Goal: Communication & Community: Connect with others

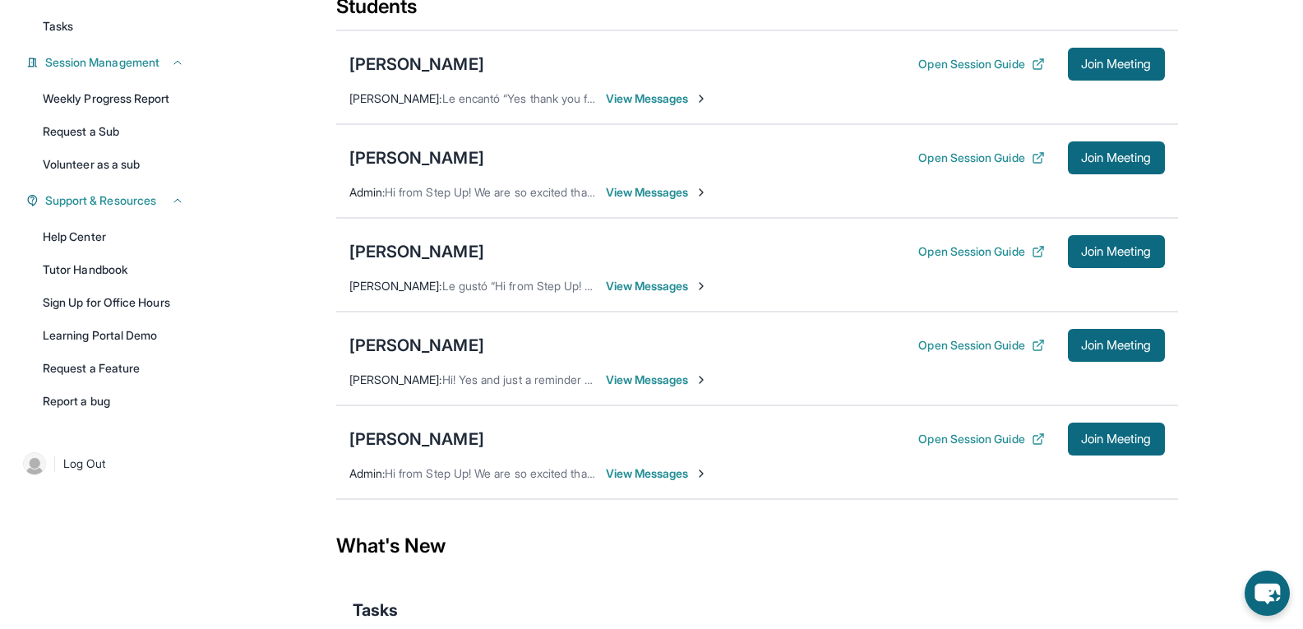
scroll to position [213, 0]
click at [651, 387] on span "View Messages" at bounding box center [657, 379] width 103 height 16
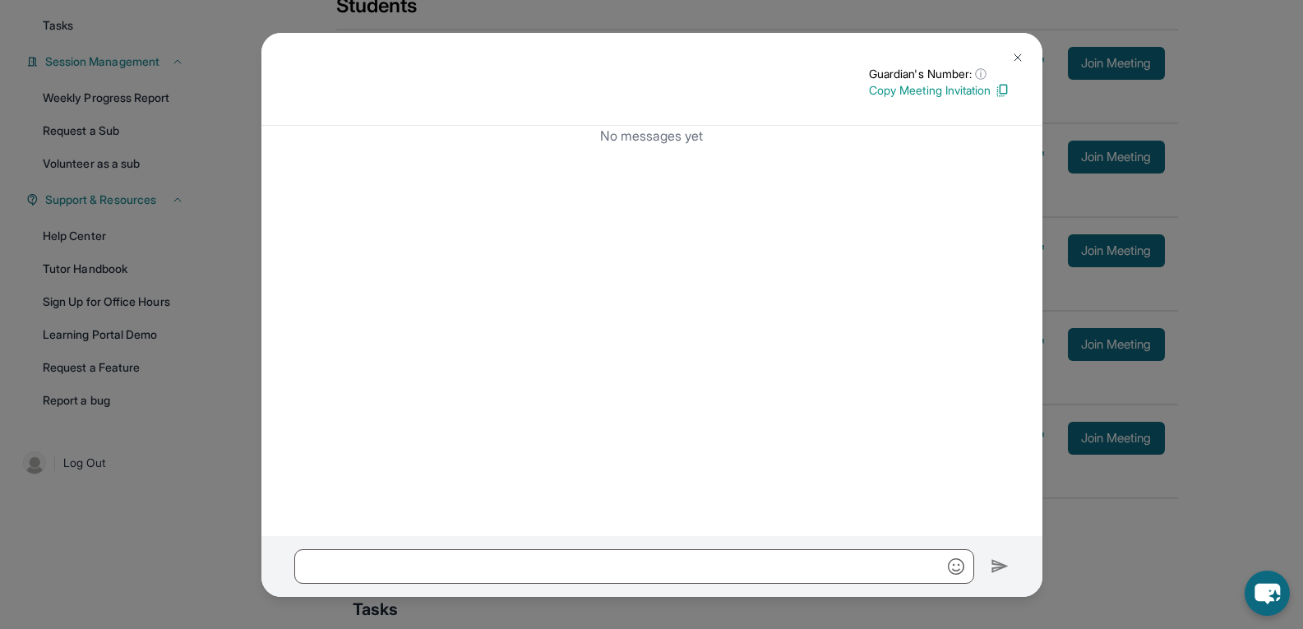
click at [1015, 54] on img at bounding box center [1017, 57] width 13 height 13
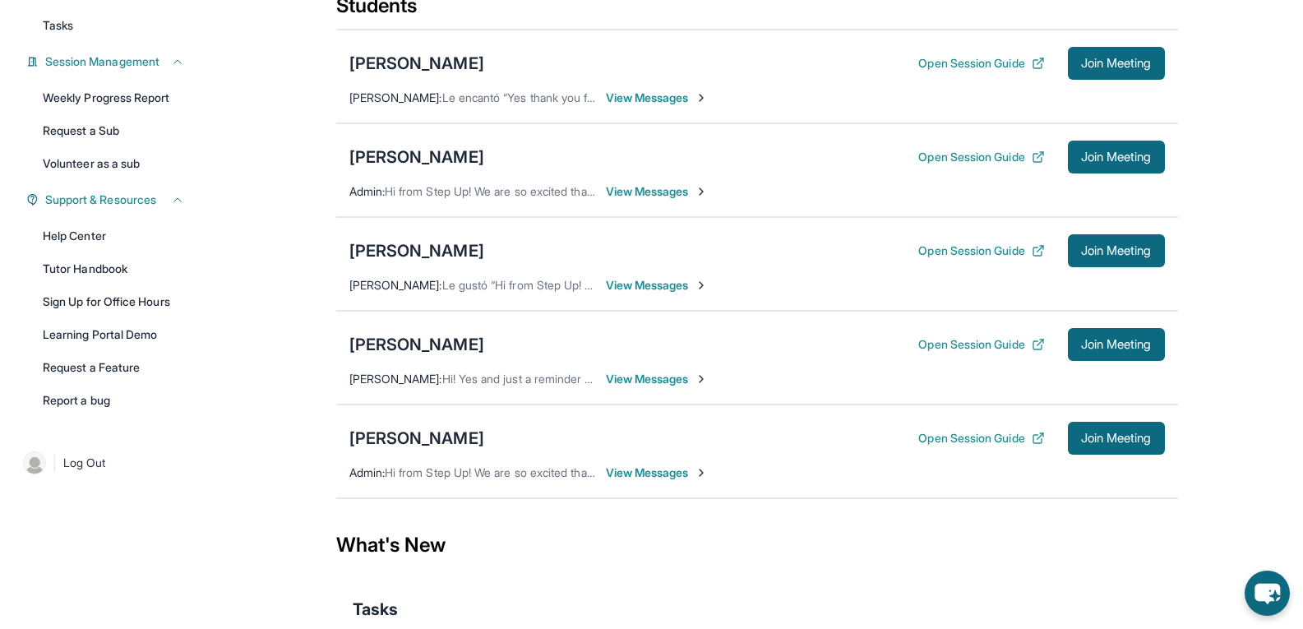
click at [668, 387] on span "View Messages" at bounding box center [657, 379] width 103 height 16
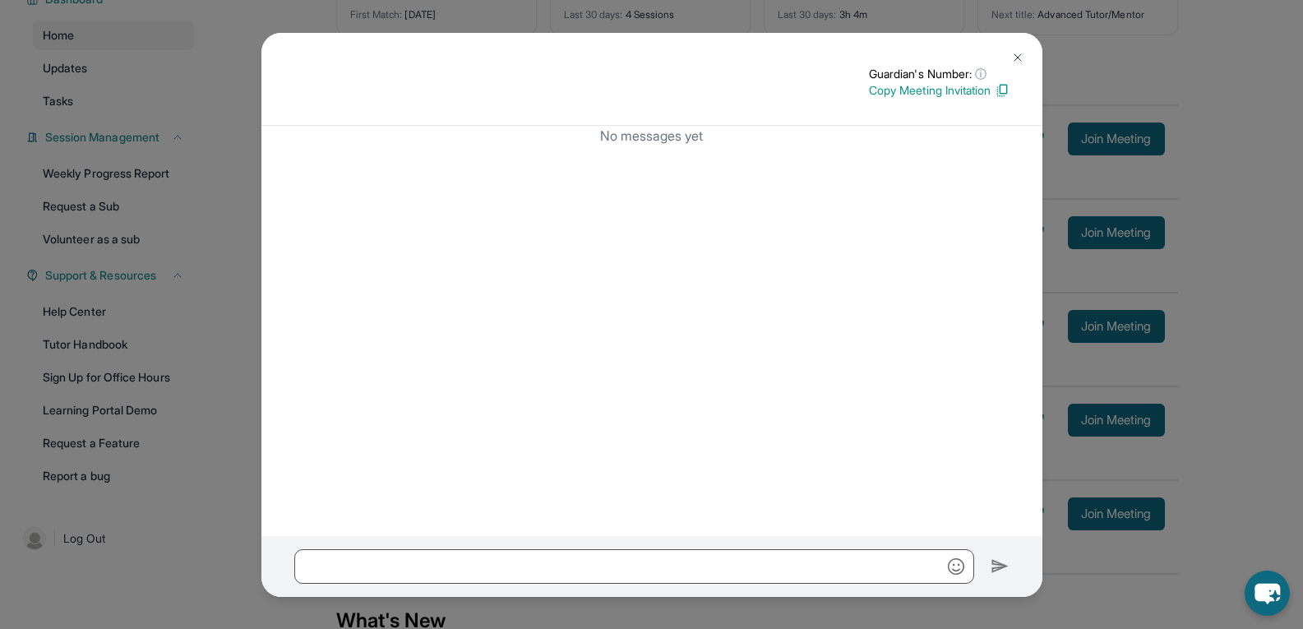
scroll to position [136, 0]
click at [1023, 61] on img at bounding box center [1017, 57] width 13 height 13
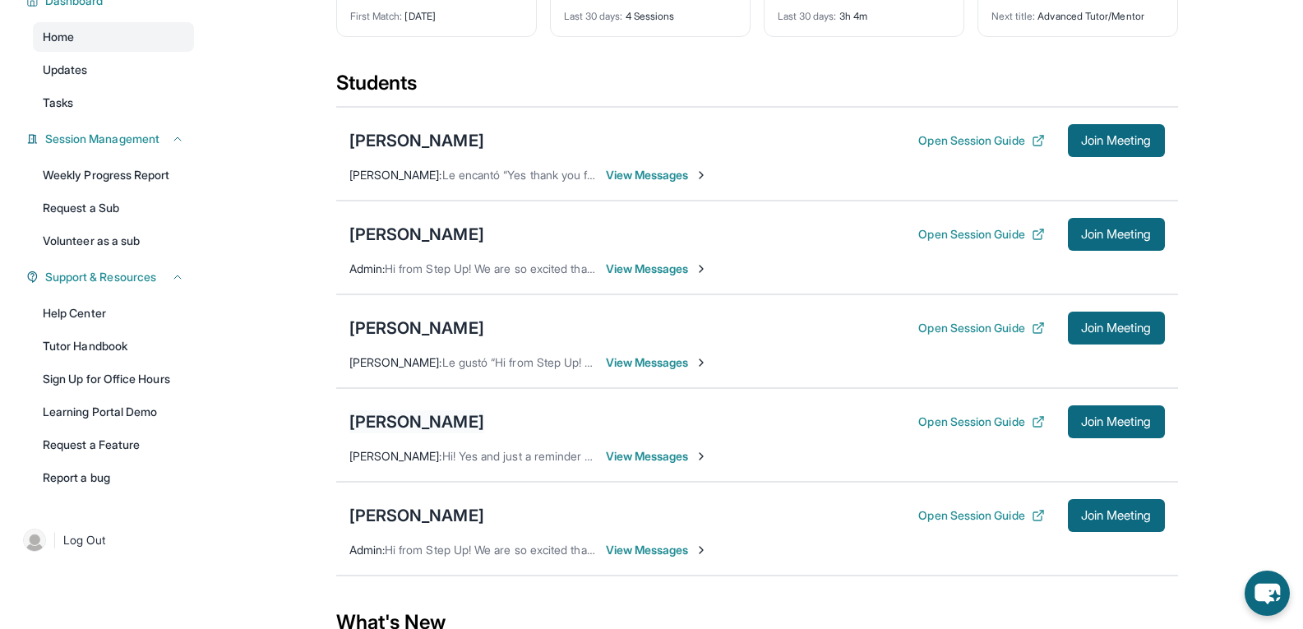
click at [409, 433] on div "[PERSON_NAME]" at bounding box center [416, 421] width 135 height 23
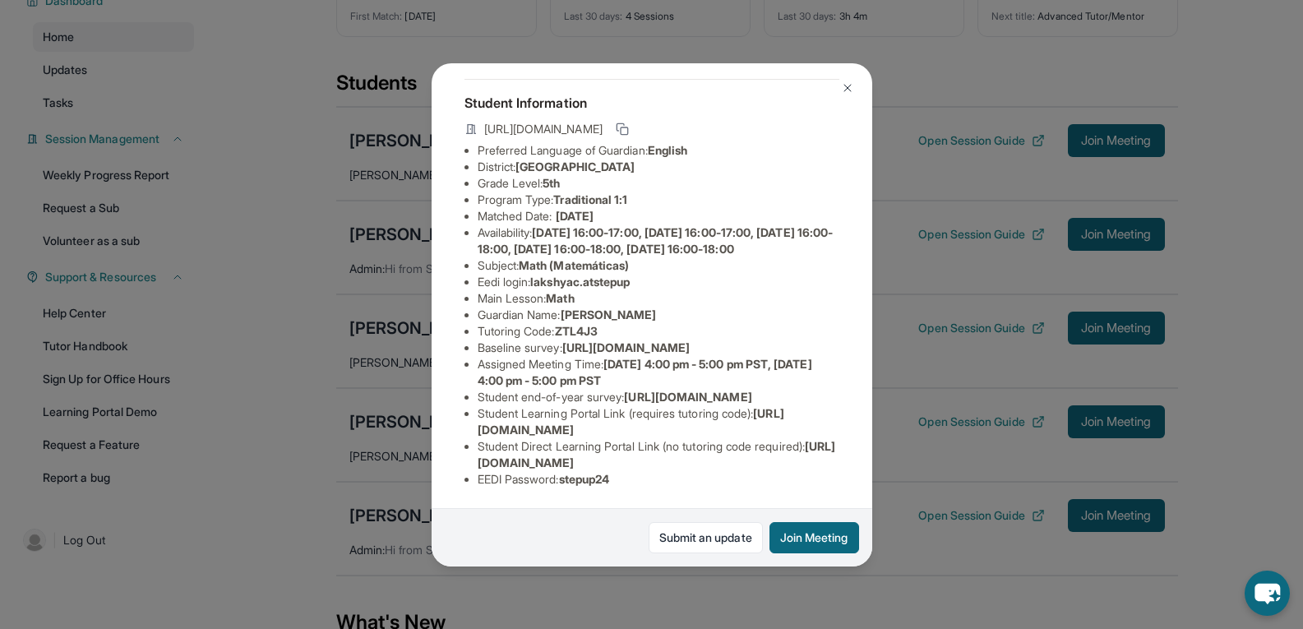
scroll to position [230, 0]
click at [852, 87] on img at bounding box center [847, 87] width 13 height 13
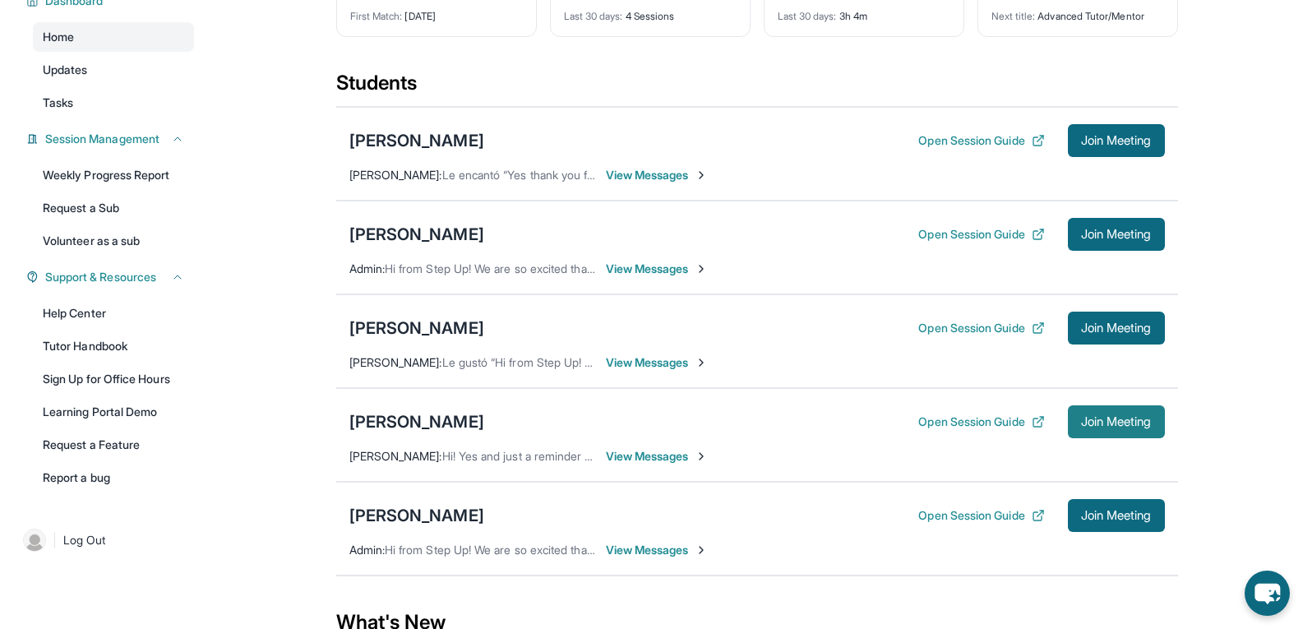
click at [1112, 424] on button "Join Meeting" at bounding box center [1116, 421] width 97 height 33
click at [688, 464] on span "View Messages" at bounding box center [657, 456] width 103 height 16
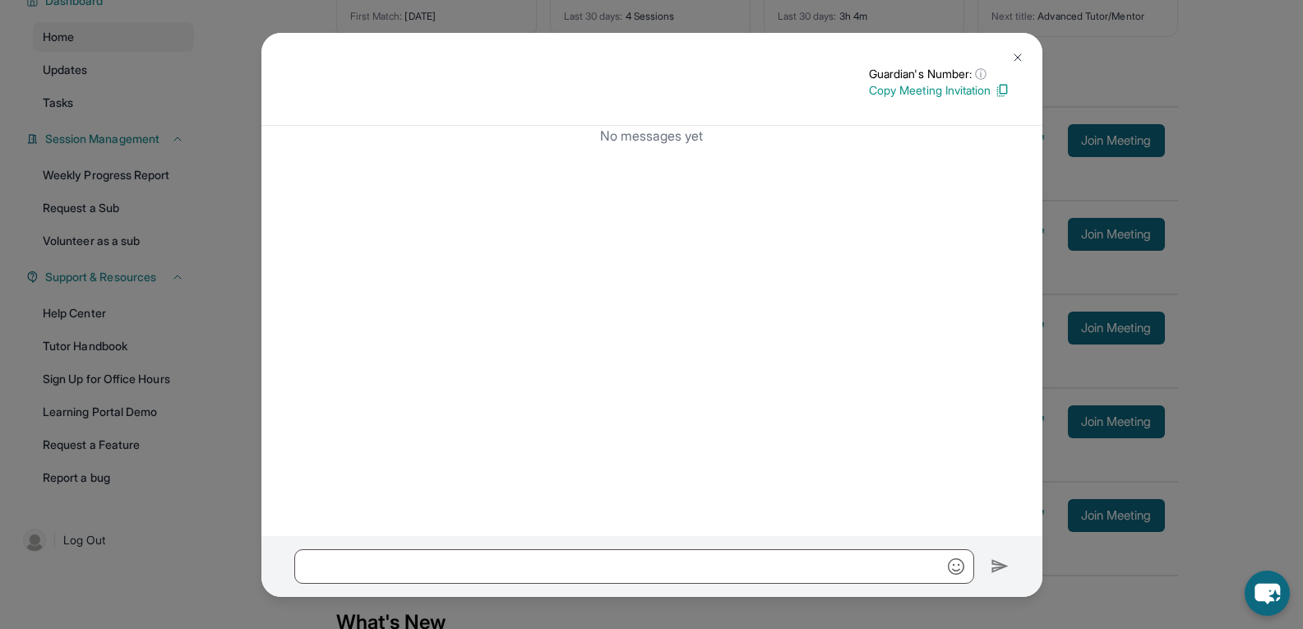
click at [1023, 58] on img at bounding box center [1017, 57] width 13 height 13
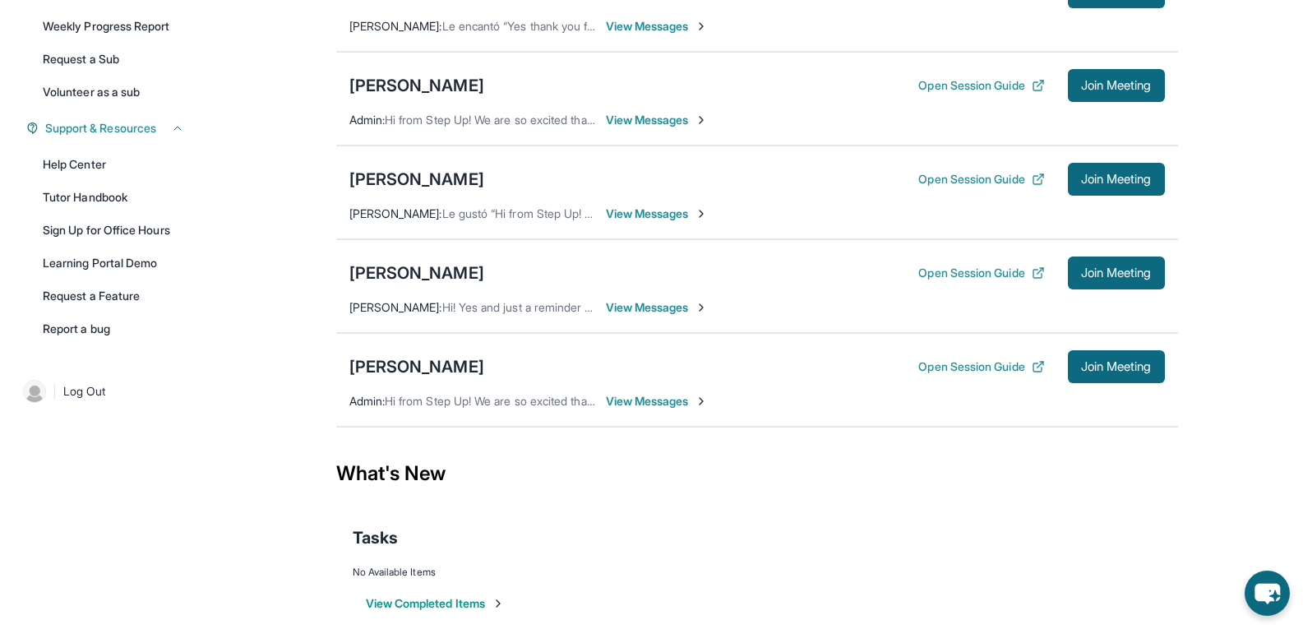
scroll to position [288, 0]
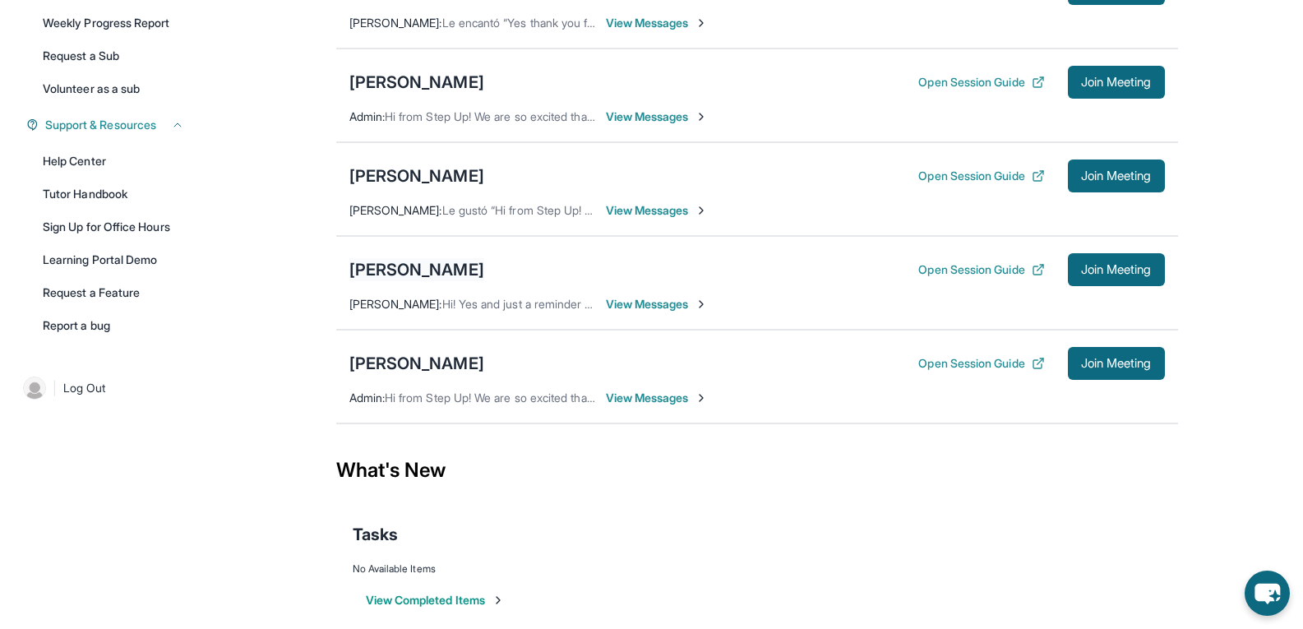
click at [397, 277] on div "[PERSON_NAME]" at bounding box center [416, 269] width 135 height 23
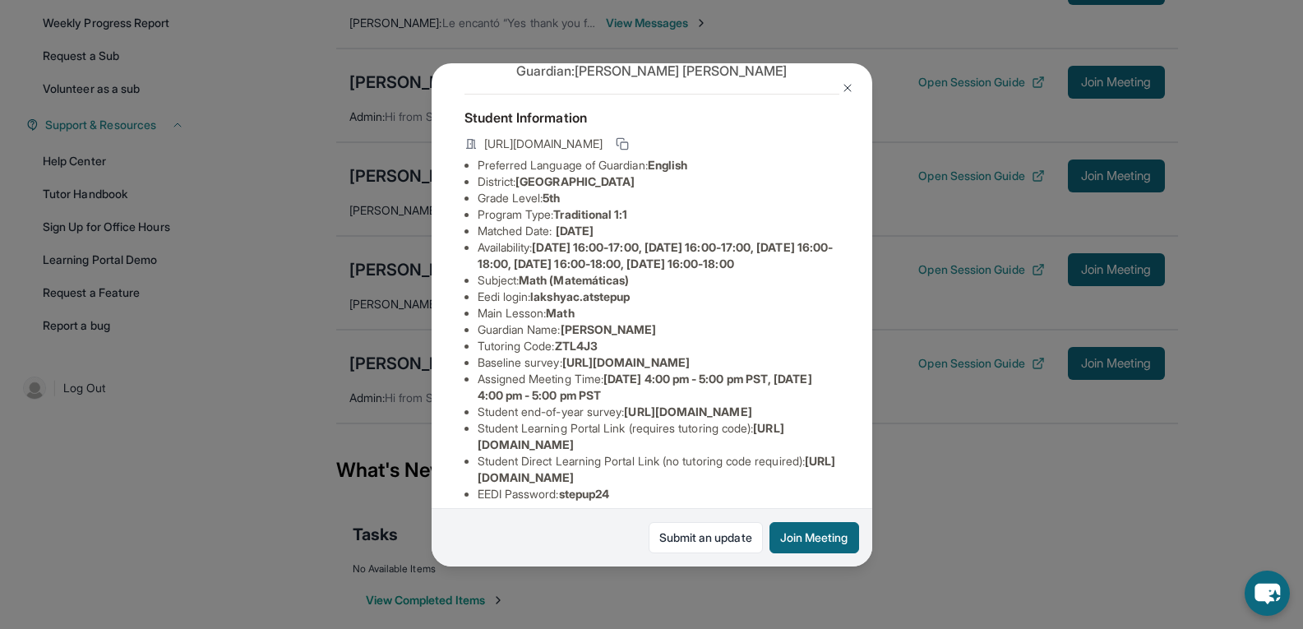
scroll to position [0, 0]
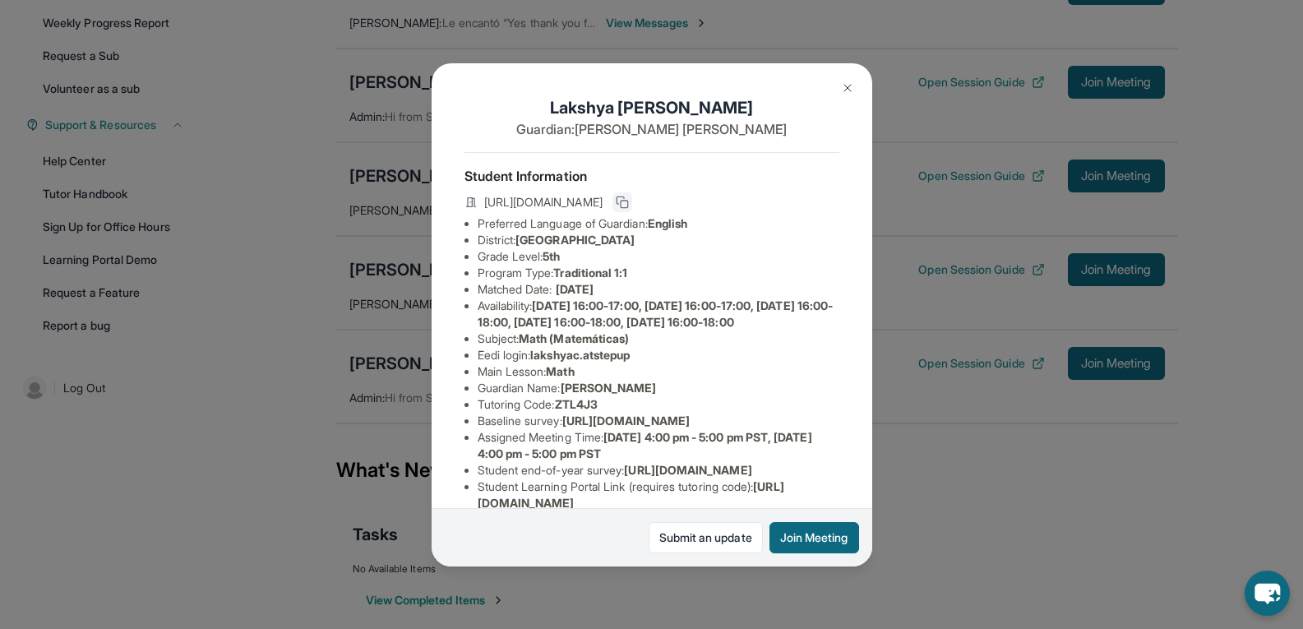
click at [632, 199] on button at bounding box center [622, 202] width 20 height 20
click at [847, 83] on img at bounding box center [847, 87] width 13 height 13
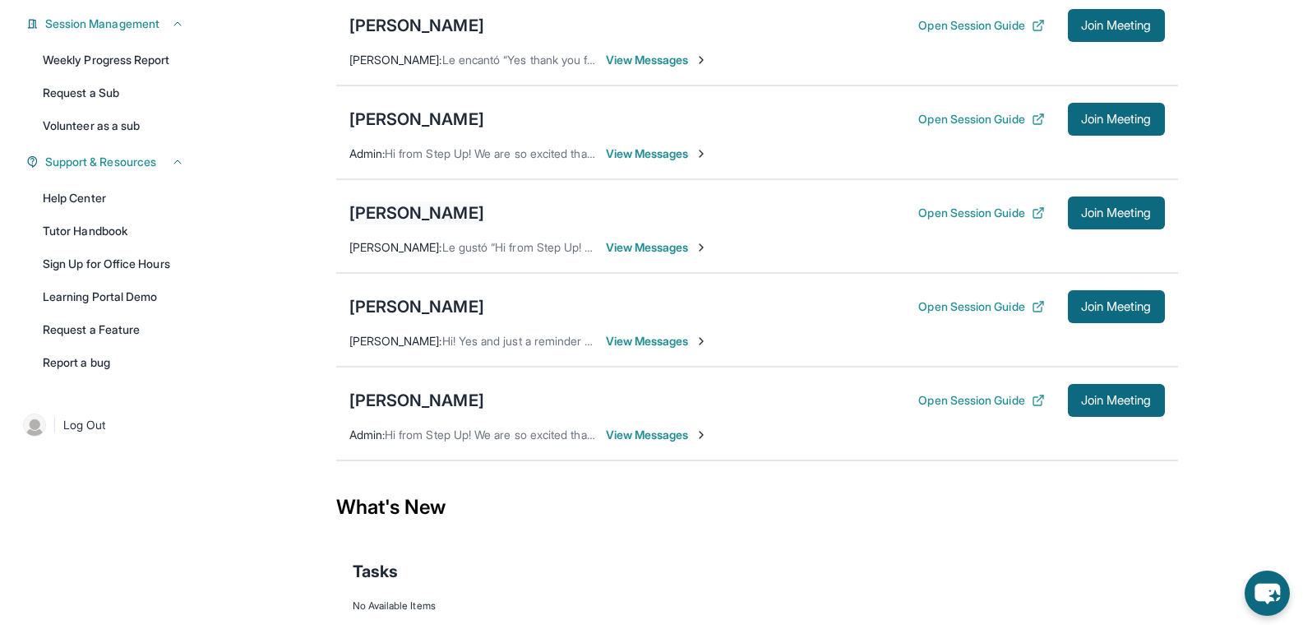
scroll to position [230, 0]
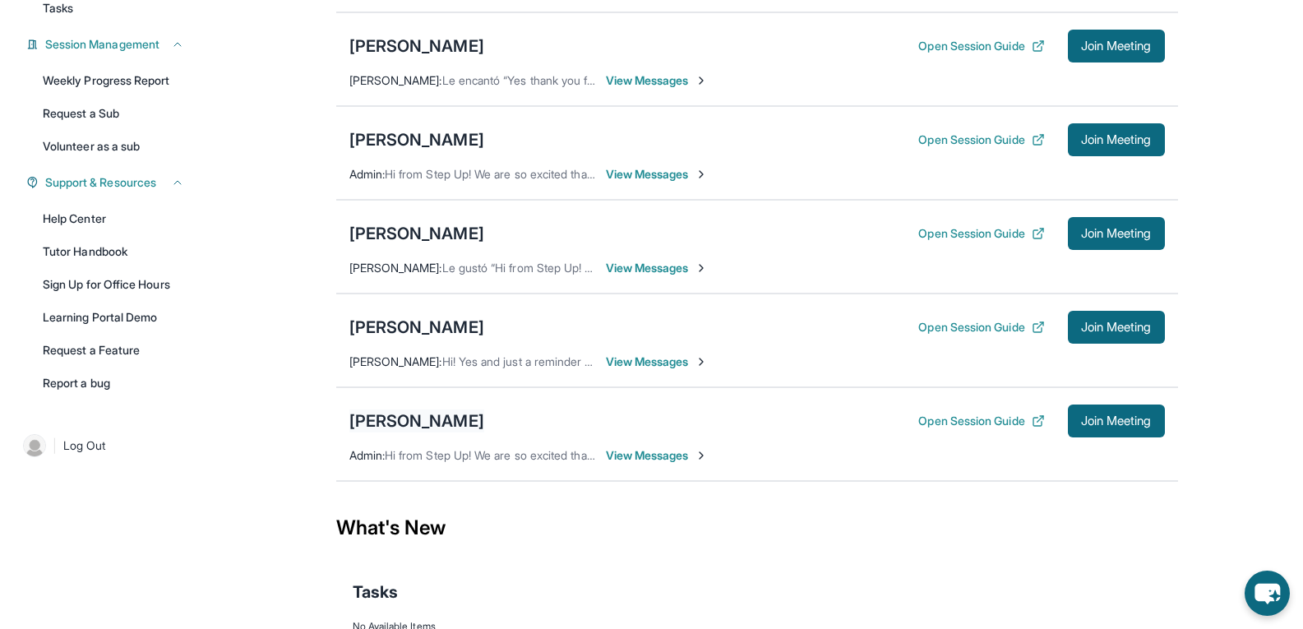
click at [421, 432] on div "[PERSON_NAME]" at bounding box center [416, 420] width 135 height 23
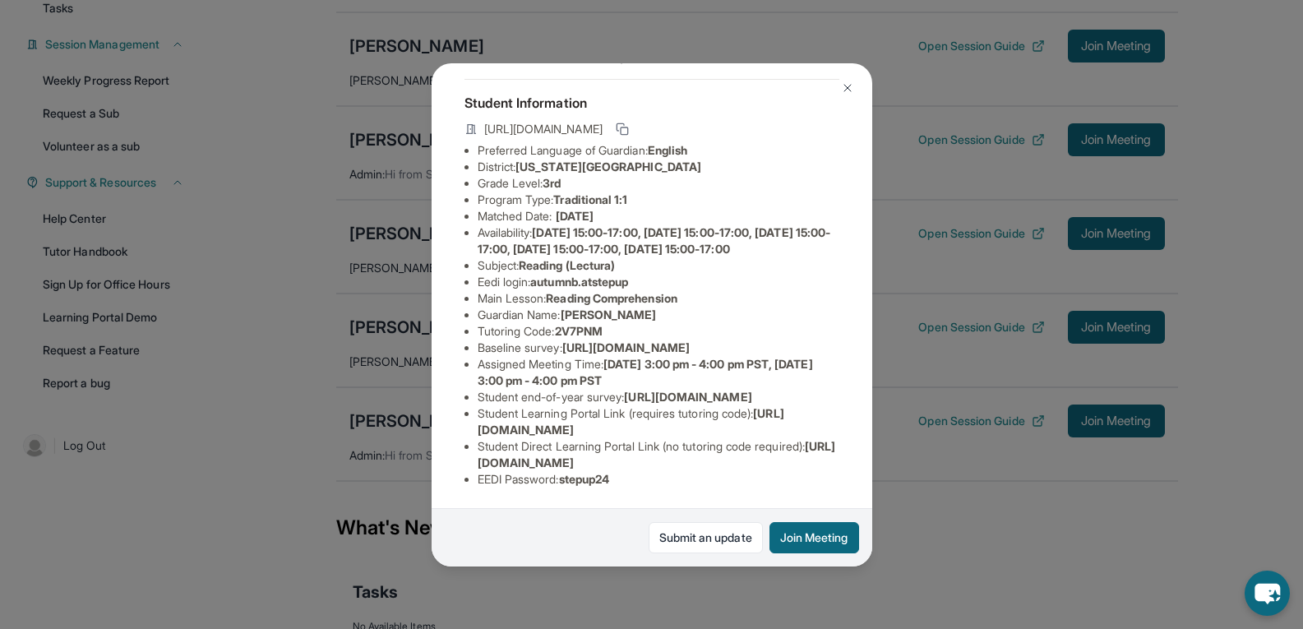
scroll to position [64, 0]
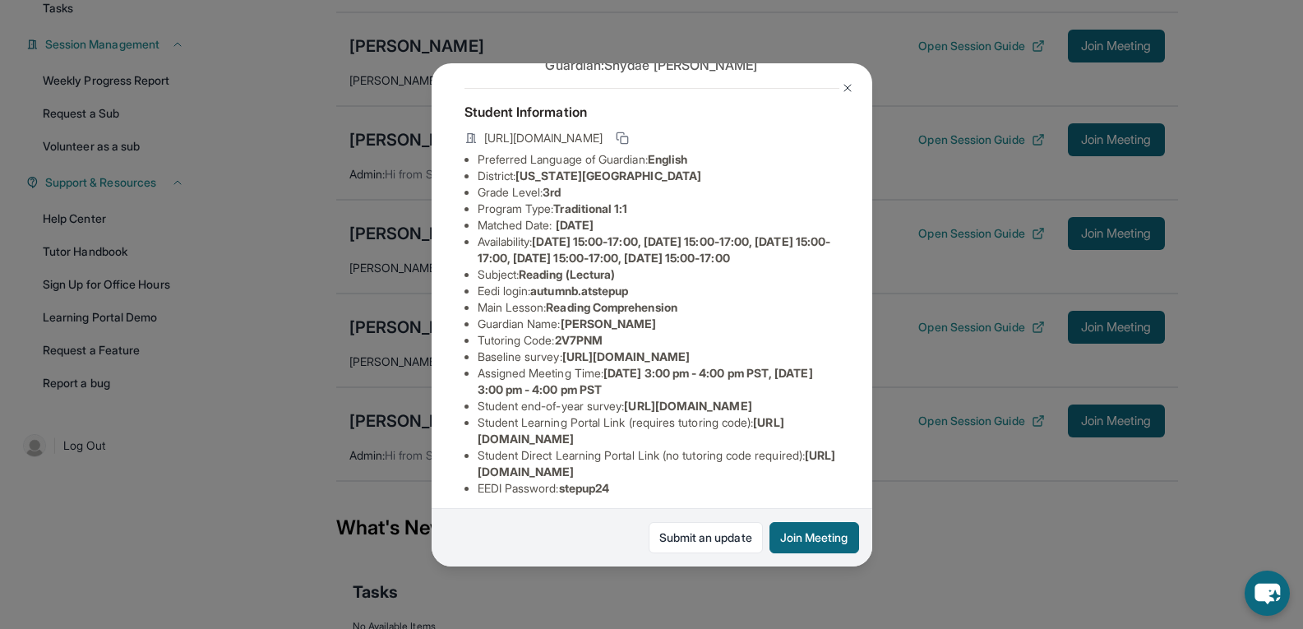
click at [986, 465] on div "[PERSON_NAME] Guardian: [PERSON_NAME] Student Information [URL][DOMAIN_NAME] Pr…" at bounding box center [651, 314] width 1303 height 629
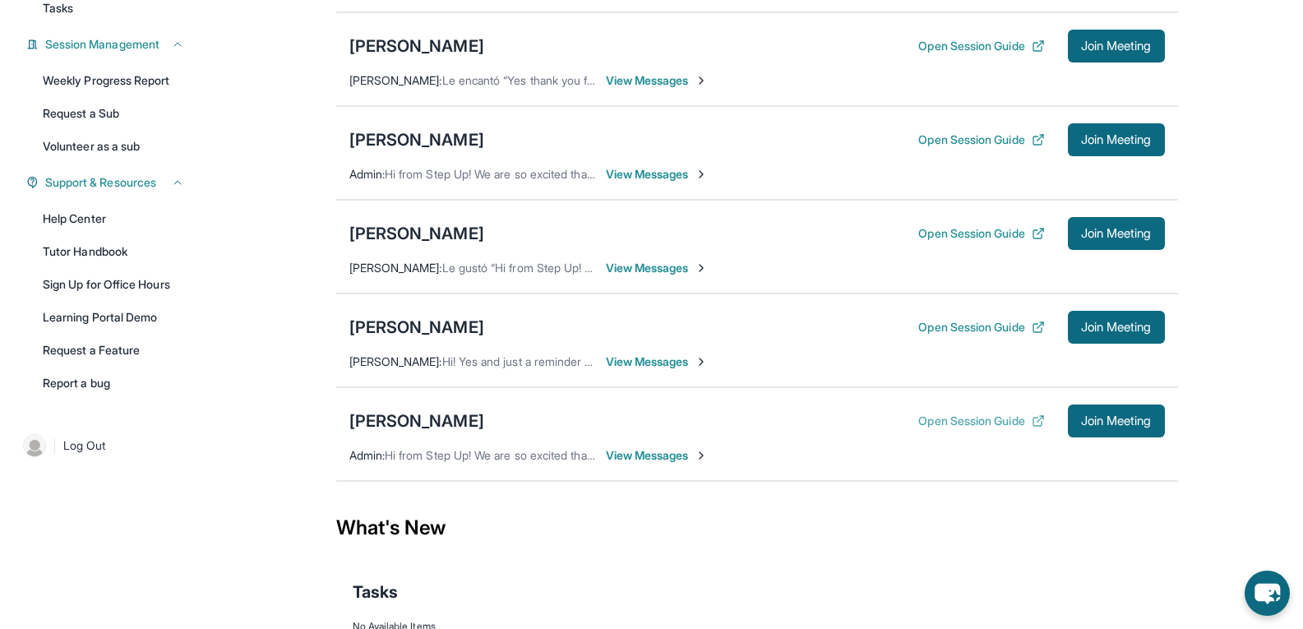
click at [970, 429] on button "Open Session Guide" at bounding box center [981, 421] width 126 height 16
